Goal: Find specific page/section: Find specific page/section

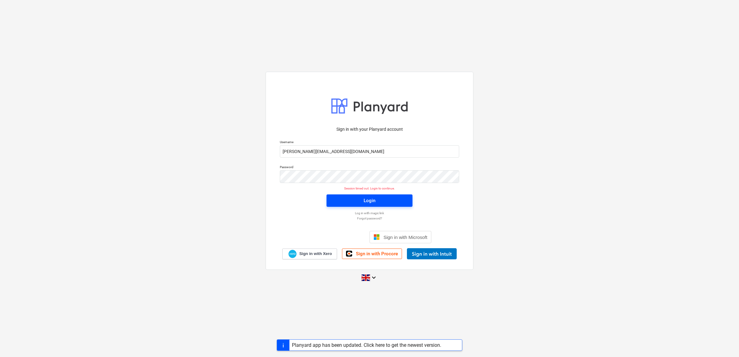
click at [382, 199] on span "Login" at bounding box center [369, 201] width 71 height 8
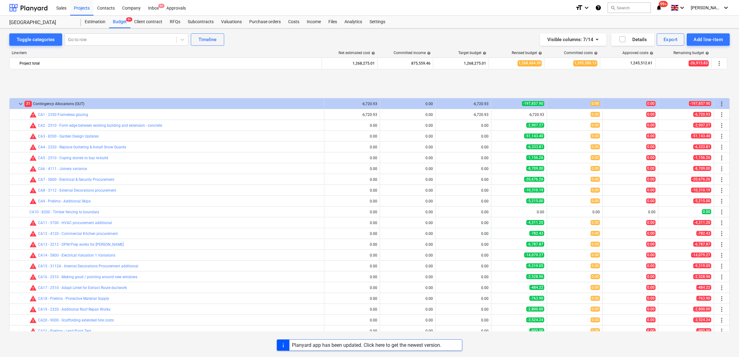
scroll to position [348, 0]
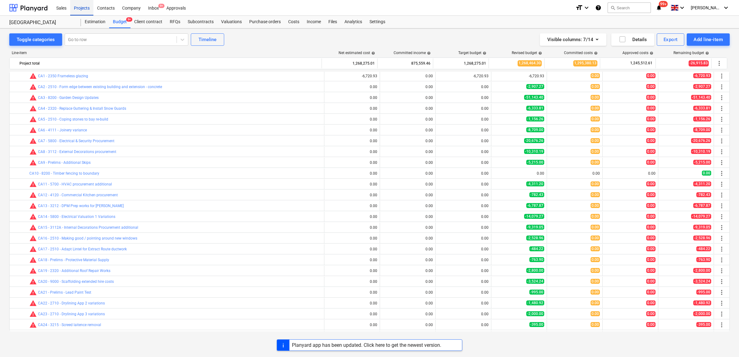
click at [72, 8] on div "Projects" at bounding box center [81, 8] width 23 height 16
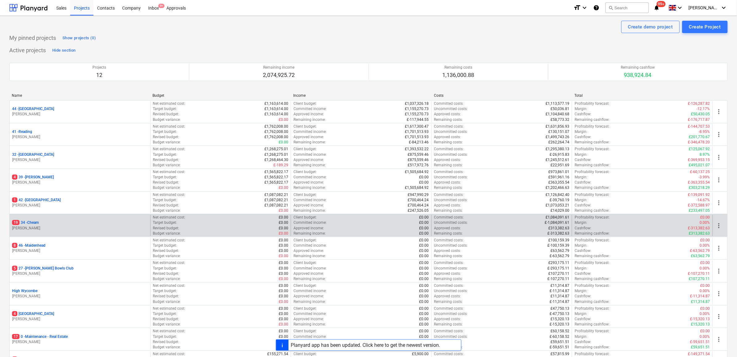
click at [34, 225] on p "19 34 - Cheam" at bounding box center [25, 222] width 27 height 5
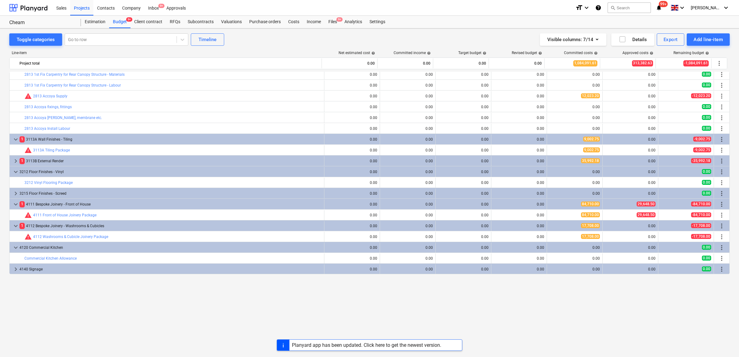
scroll to position [164, 0]
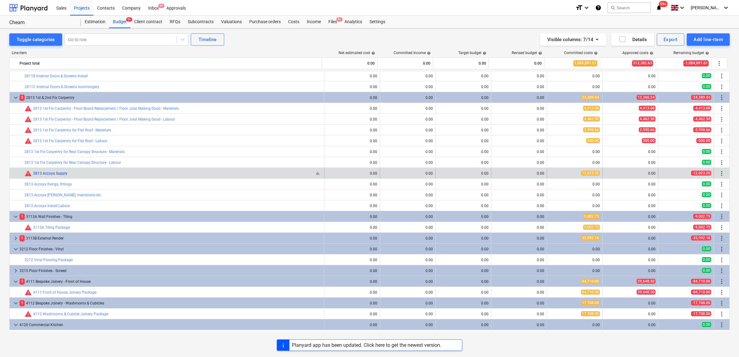
click at [60, 174] on link "2813 Accoya Supply" at bounding box center [50, 173] width 34 height 4
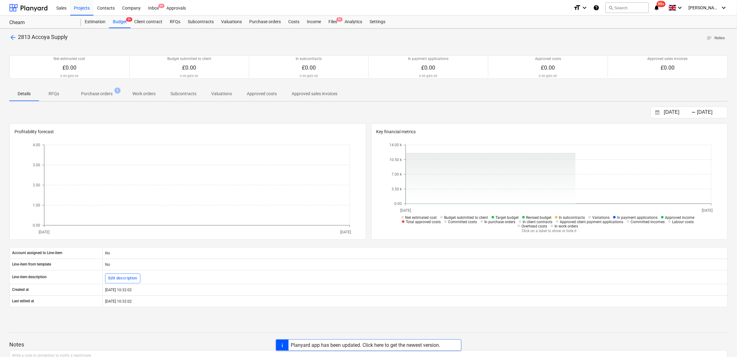
click at [107, 93] on p "Purchase orders" at bounding box center [97, 94] width 32 height 6
